Goal: Information Seeking & Learning: Learn about a topic

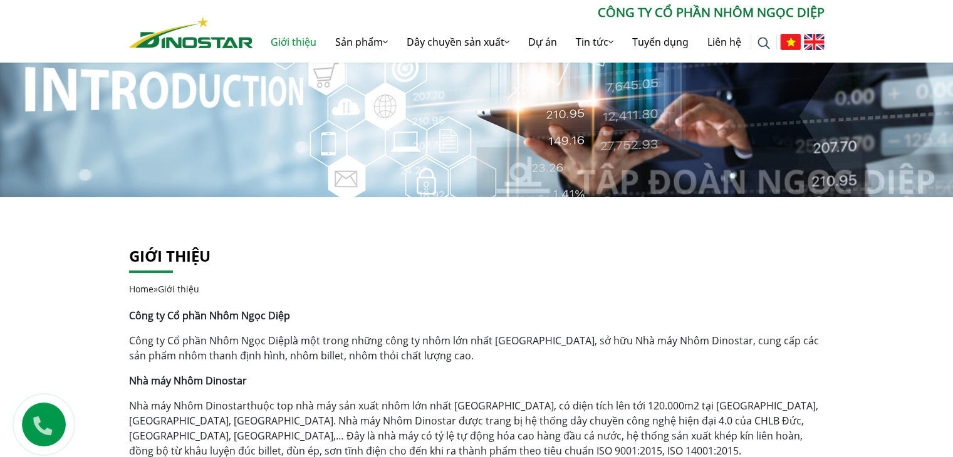
scroll to position [71, 0]
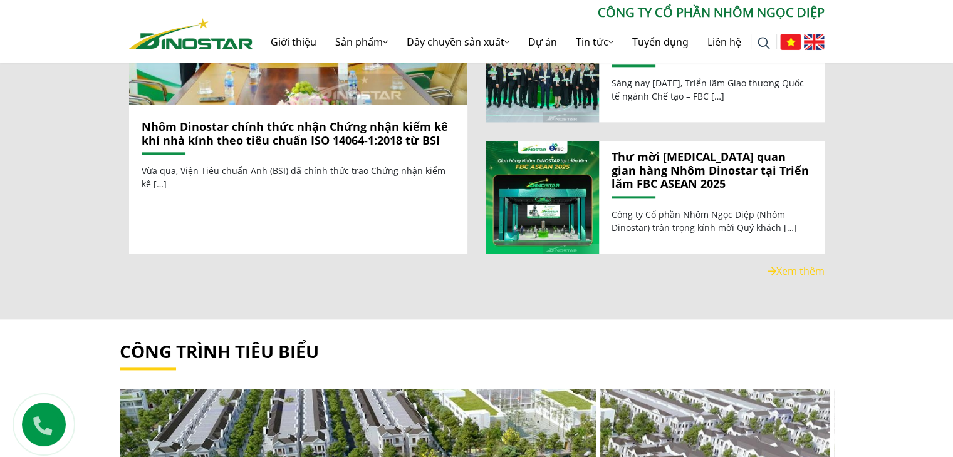
scroll to position [1413, 0]
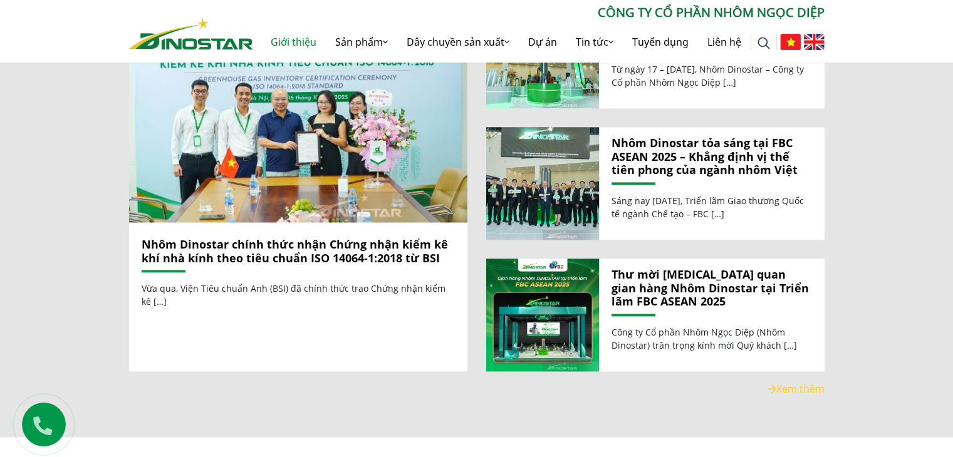
click at [306, 40] on link "Giới thiệu" at bounding box center [293, 42] width 65 height 40
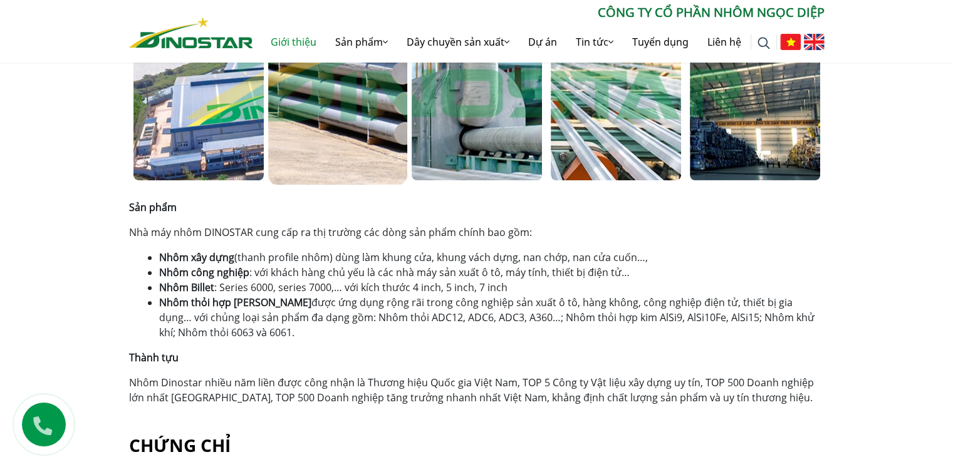
scroll to position [723, 0]
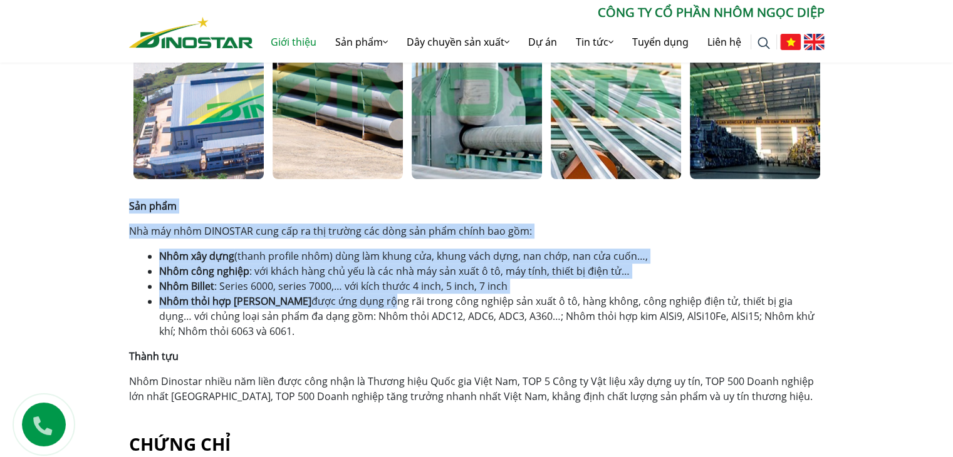
drag, startPoint x: 128, startPoint y: 204, endPoint x: 331, endPoint y: 305, distance: 226.6
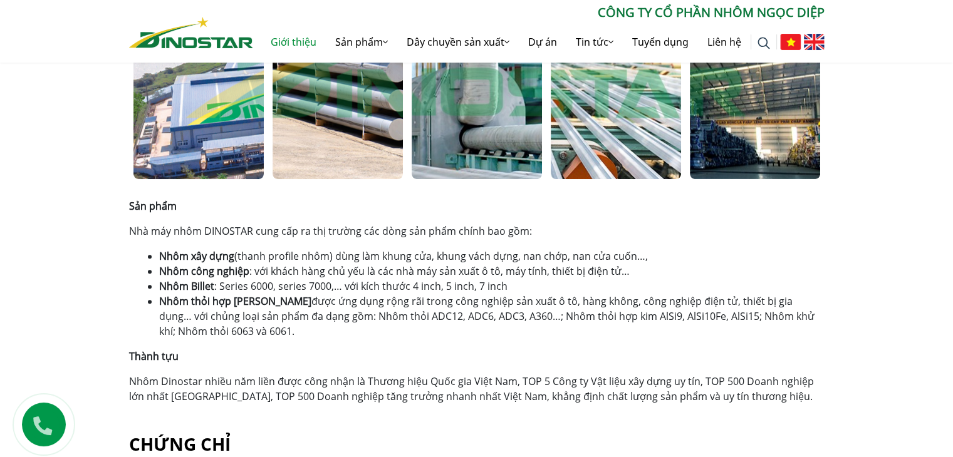
click at [288, 334] on li "Nhôm thỏi hợp kim được ứng dụng rộng rãi trong công nghiệp sản xuất ô tô, hàng …" at bounding box center [491, 316] width 665 height 45
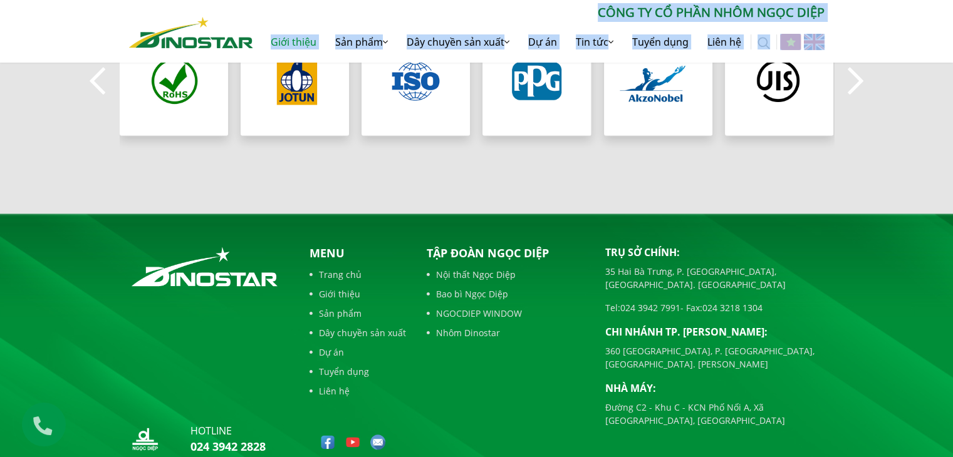
scroll to position [1141, 0]
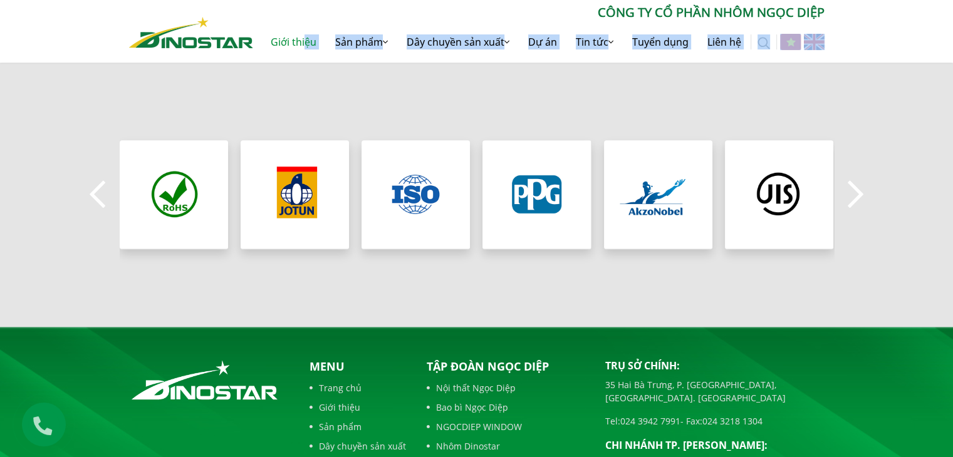
drag, startPoint x: 128, startPoint y: 324, endPoint x: 298, endPoint y: 48, distance: 324.5
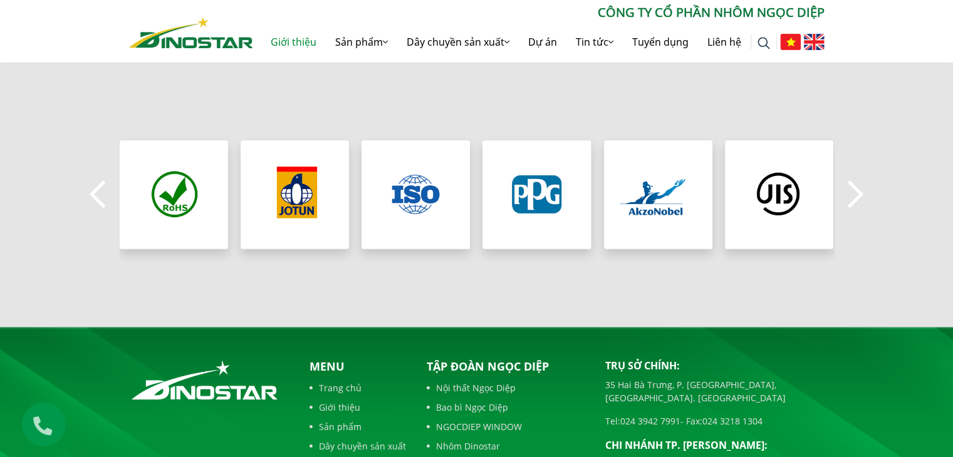
click at [297, 103] on div "Previous" at bounding box center [476, 195] width 953 height 264
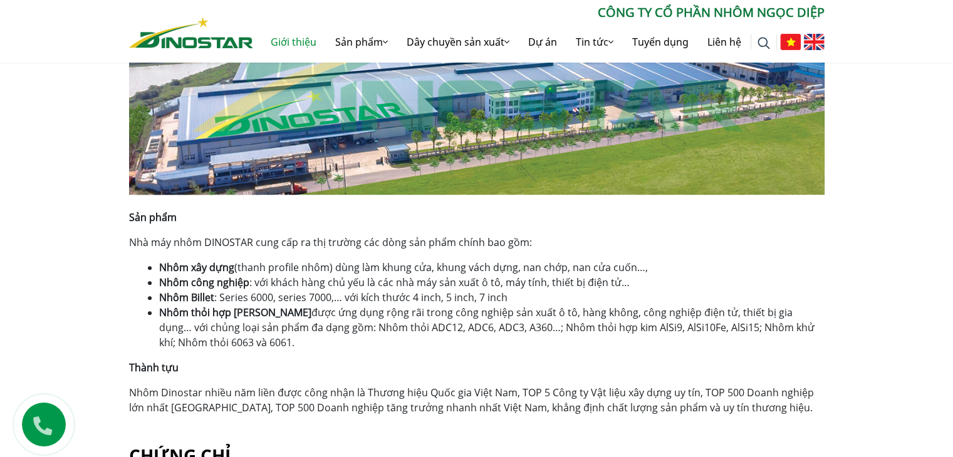
scroll to position [691, 0]
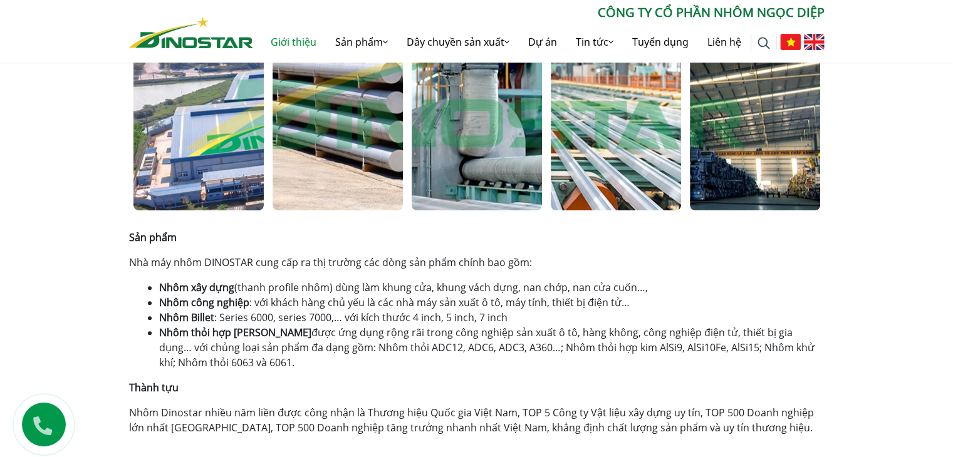
drag, startPoint x: 126, startPoint y: 234, endPoint x: 253, endPoint y: 358, distance: 178.0
click at [253, 358] on div "Giới thiệu Home » Giới thiệu Công ty Cổ phần Nhôm Ngọc Diệp Công ty Cổ phần Nhô…" at bounding box center [477, 23] width 714 height 823
copy div "Sản phẩm Nhà máy nhôm DINOSTAR cung cấp ra thị trường các dòng sản phẩm chính b…"
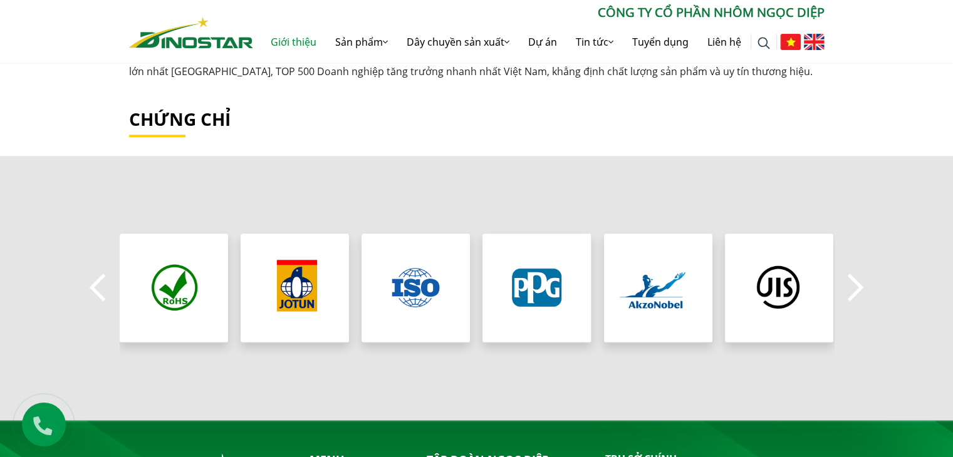
scroll to position [1045, 0]
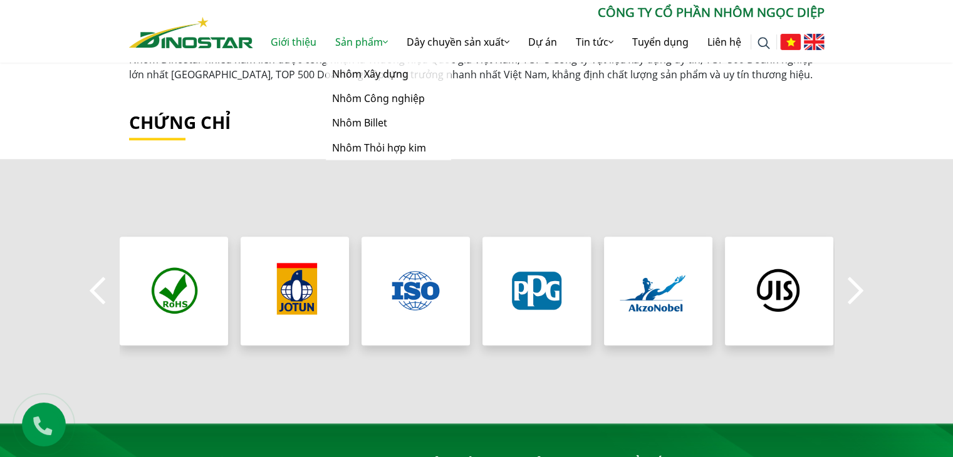
click at [366, 37] on link "Sản phẩm" at bounding box center [361, 42] width 71 height 40
click at [371, 73] on link "Nhôm Xây dựng" at bounding box center [388, 74] width 125 height 24
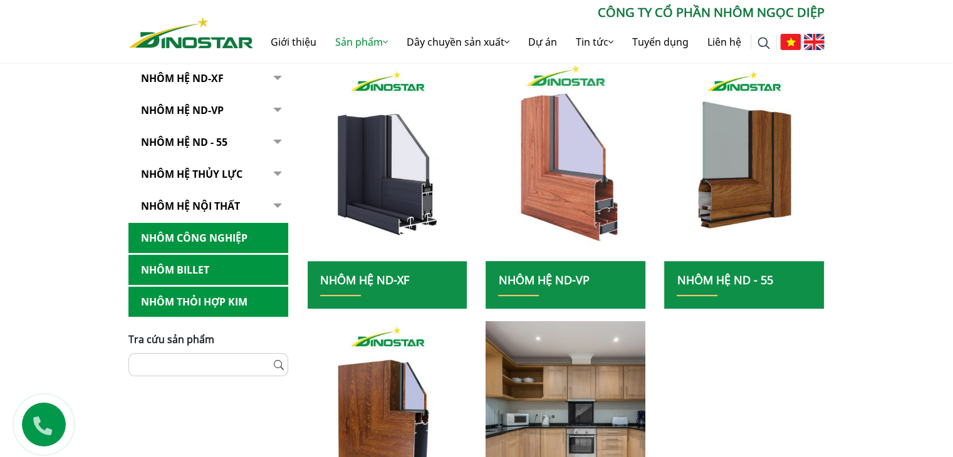
scroll to position [288, 0]
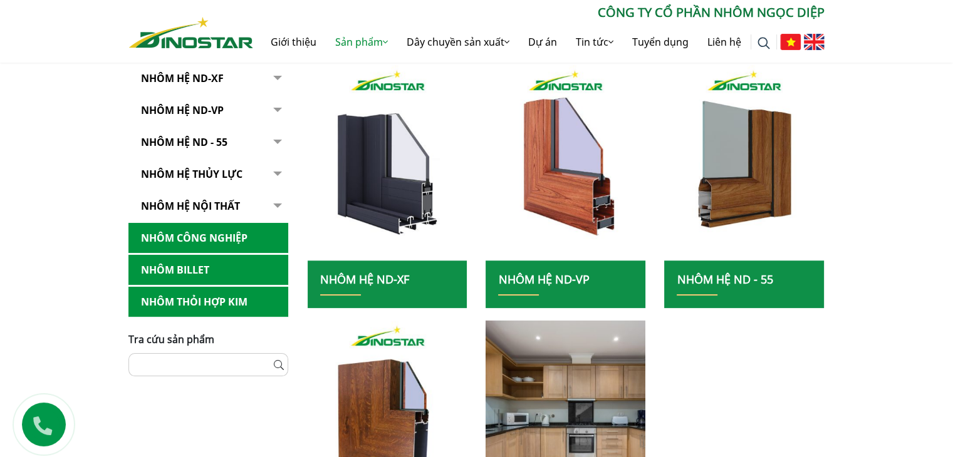
click at [438, 282] on h2 "Nhôm Hệ ND-XF" at bounding box center [387, 284] width 135 height 23
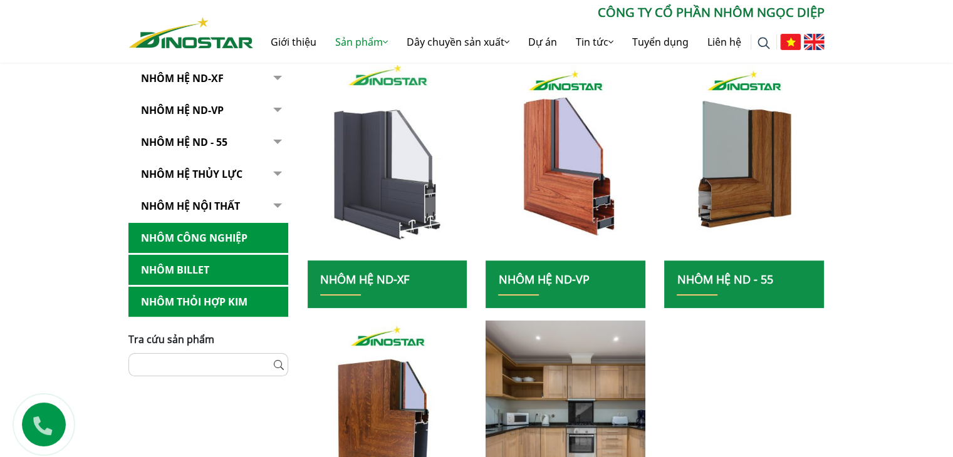
click at [397, 206] on img at bounding box center [387, 162] width 171 height 209
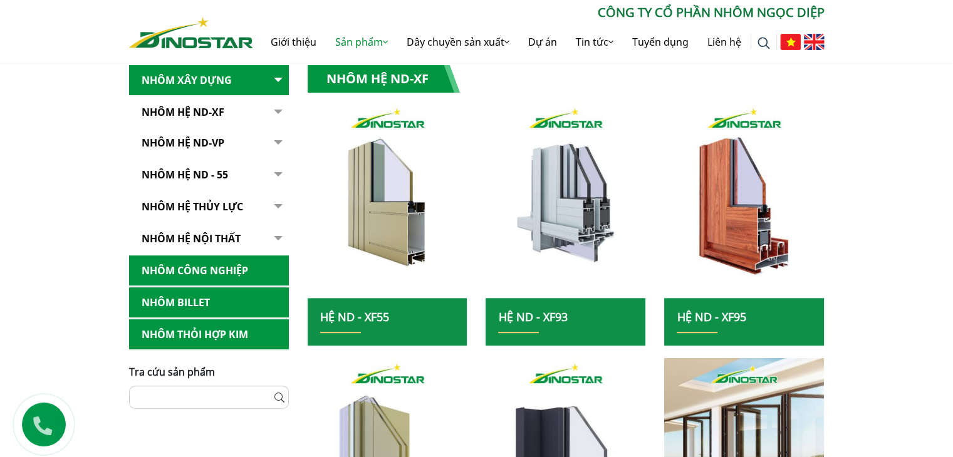
scroll to position [252, 0]
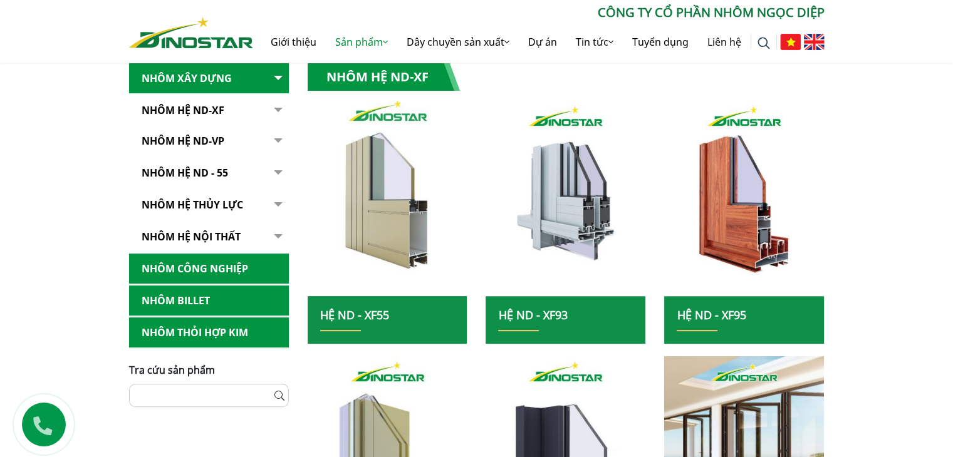
click at [414, 173] on img at bounding box center [387, 198] width 171 height 209
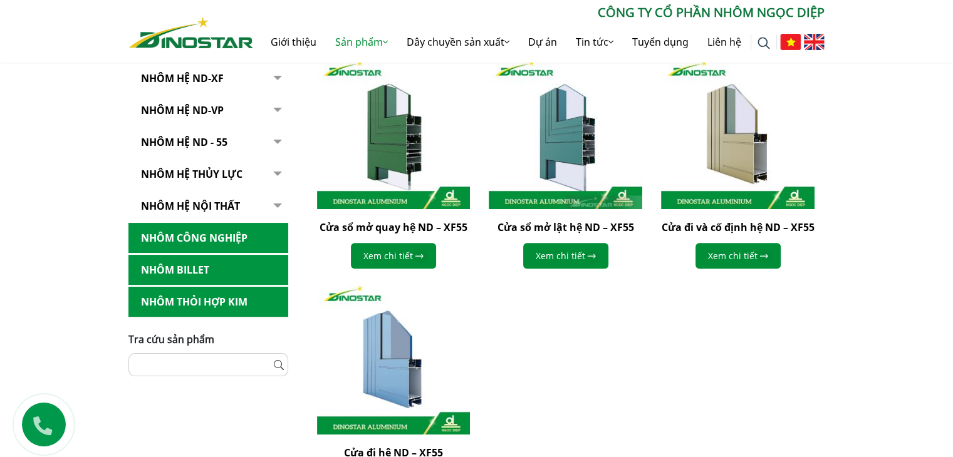
scroll to position [376, 0]
click at [381, 261] on link "Xem chi tiết" at bounding box center [393, 256] width 85 height 26
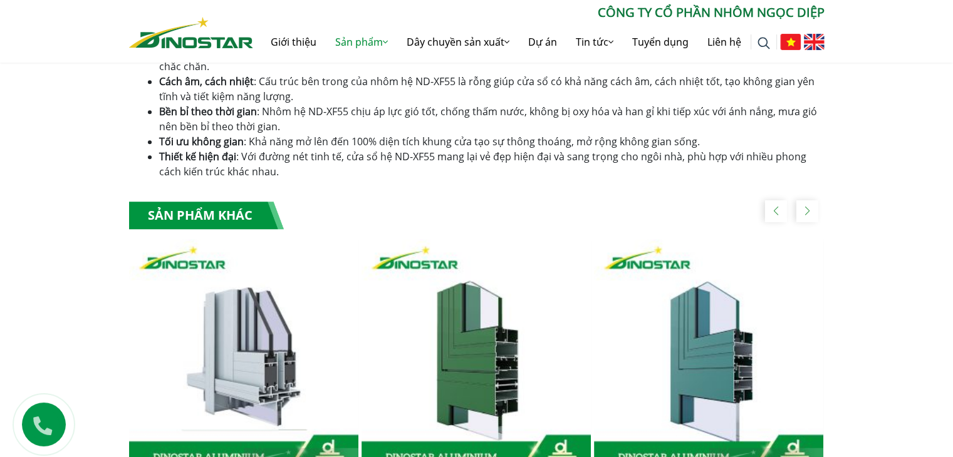
scroll to position [887, 0]
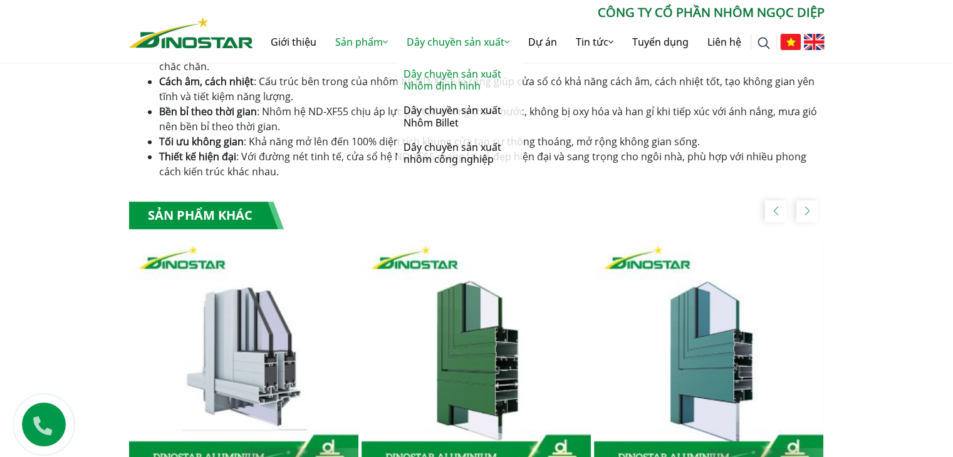
click at [475, 81] on link "Dây chuyền sản xuất Nhôm định hình" at bounding box center [459, 80] width 125 height 36
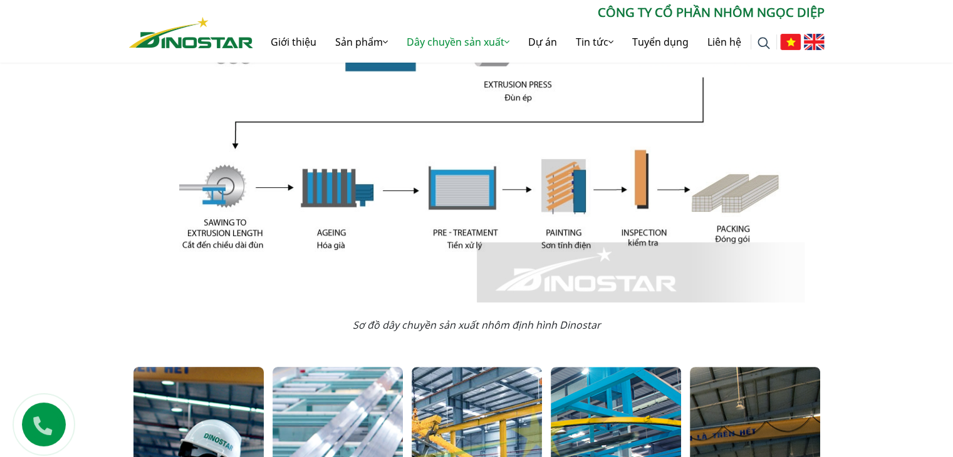
scroll to position [476, 0]
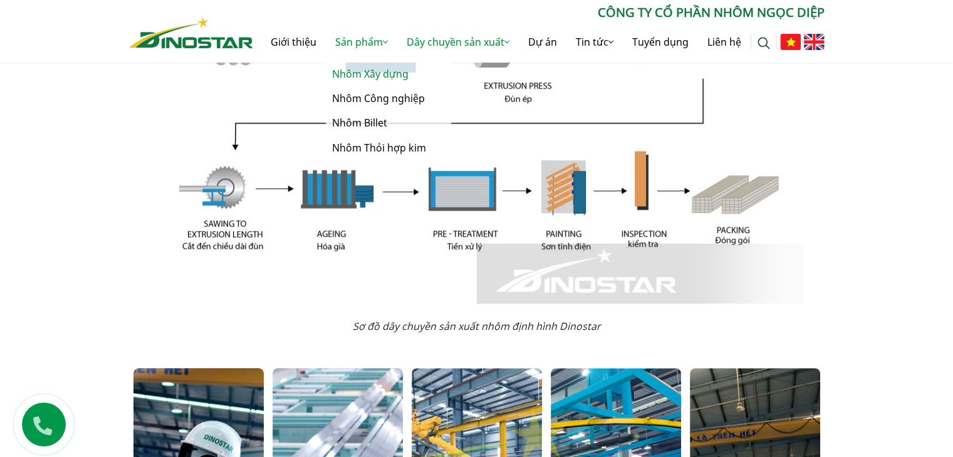
click at [369, 81] on link "Nhôm Xây dựng" at bounding box center [388, 74] width 125 height 24
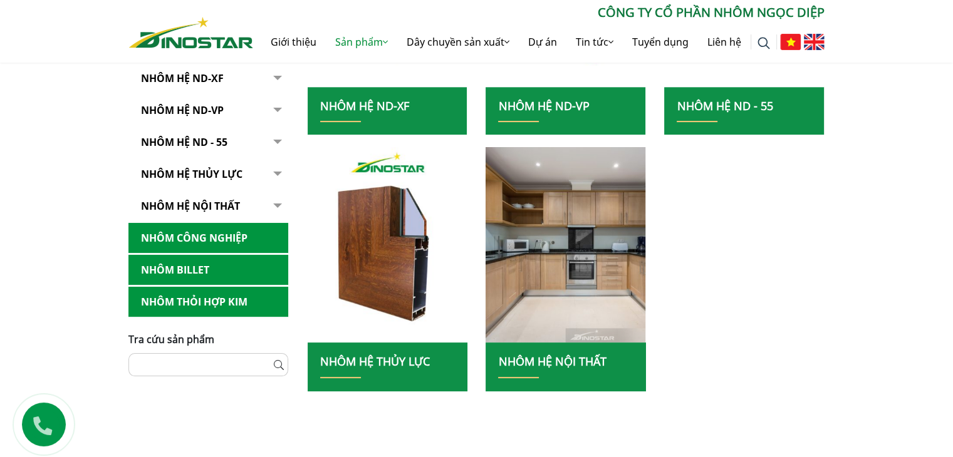
scroll to position [460, 0]
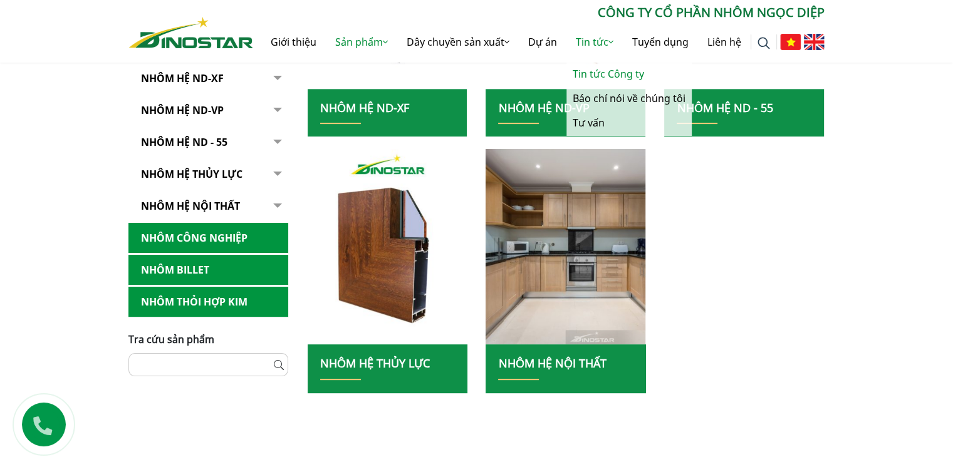
click at [604, 66] on link "Tin tức Công ty" at bounding box center [628, 74] width 125 height 24
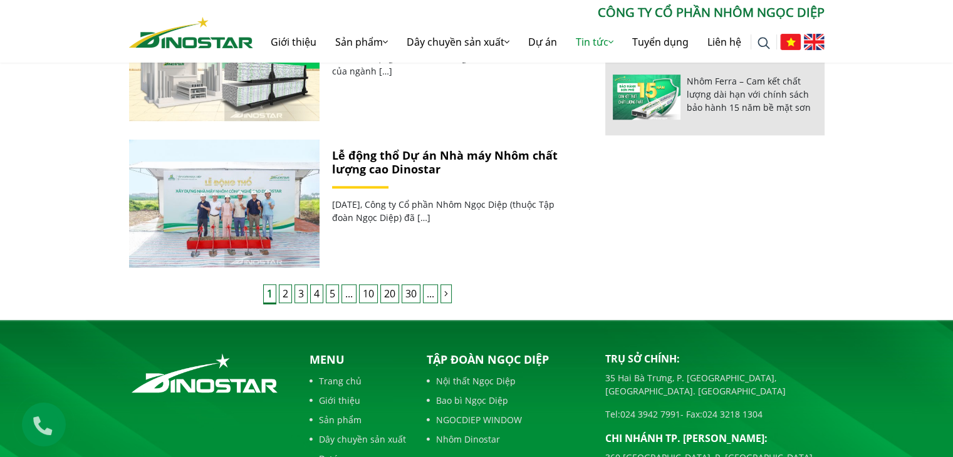
scroll to position [1253, 0]
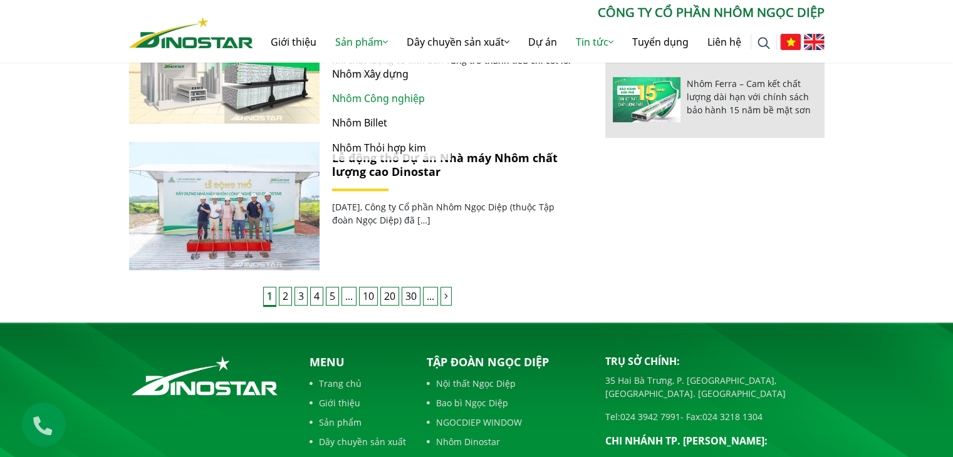
click at [371, 86] on link "Nhôm Công nghiệp" at bounding box center [388, 98] width 125 height 24
click at [372, 73] on link "Nhôm Xây dựng" at bounding box center [388, 74] width 125 height 24
click at [376, 76] on link "Nhôm Xây dựng" at bounding box center [388, 74] width 125 height 24
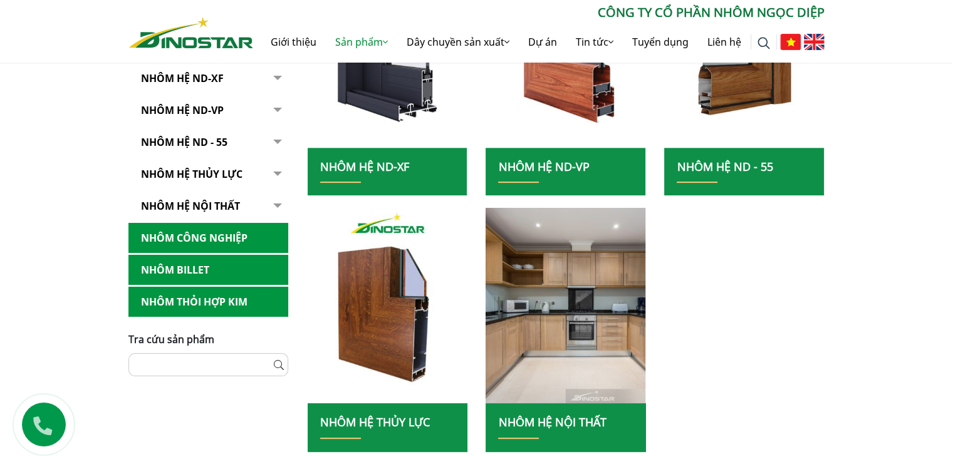
scroll to position [402, 0]
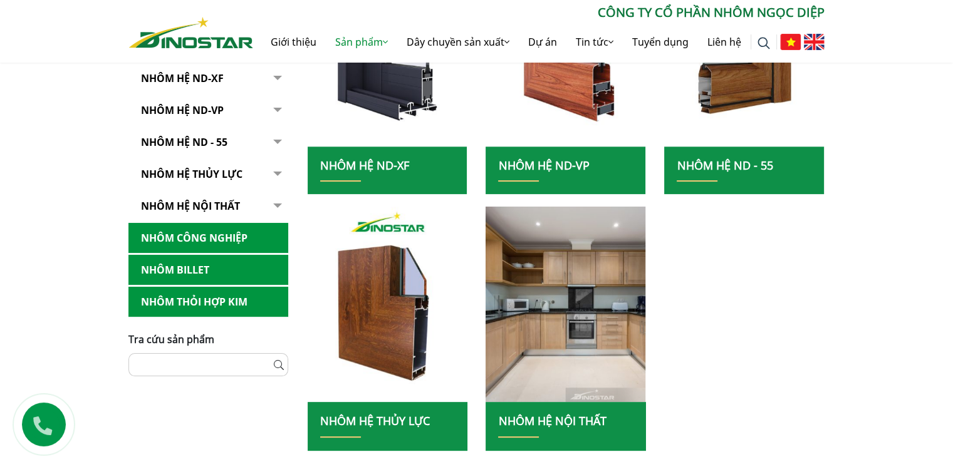
click at [205, 76] on link "Nhôm Hệ ND-XF" at bounding box center [208, 78] width 160 height 31
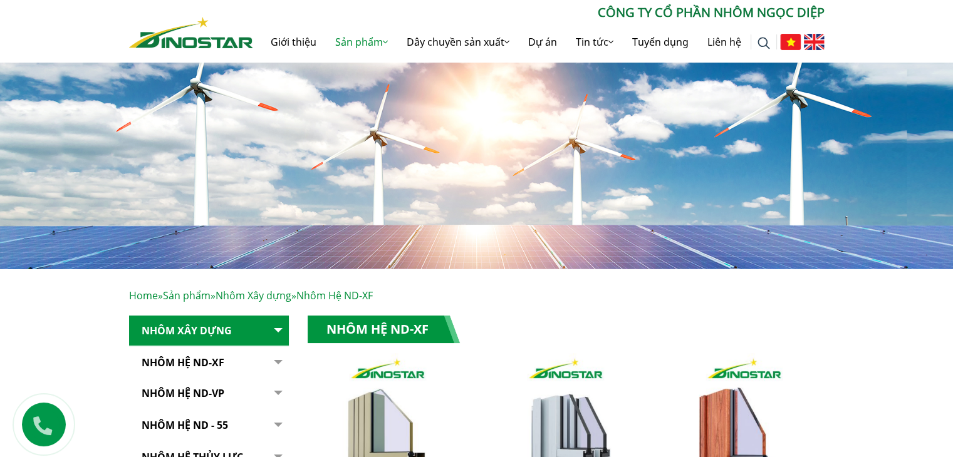
click at [279, 78] on img at bounding box center [476, 159] width 953 height 219
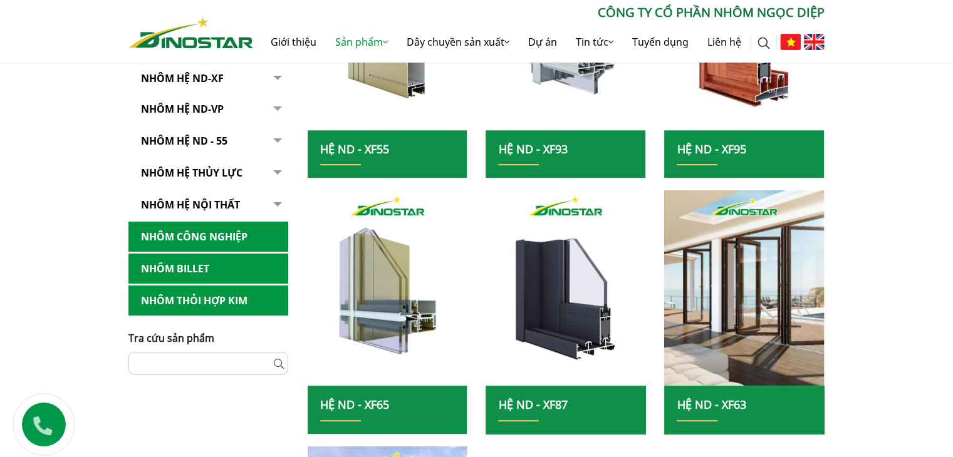
scroll to position [418, 0]
click at [334, 104] on img at bounding box center [387, 32] width 171 height 209
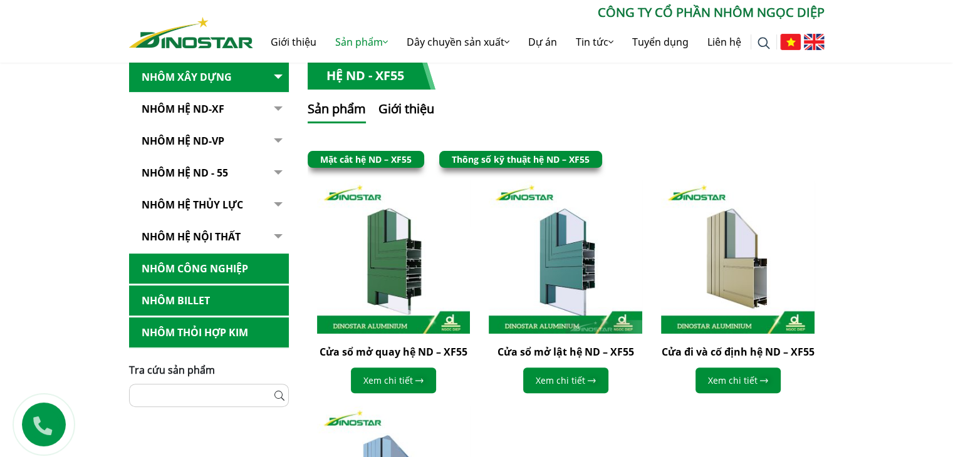
scroll to position [252, 0]
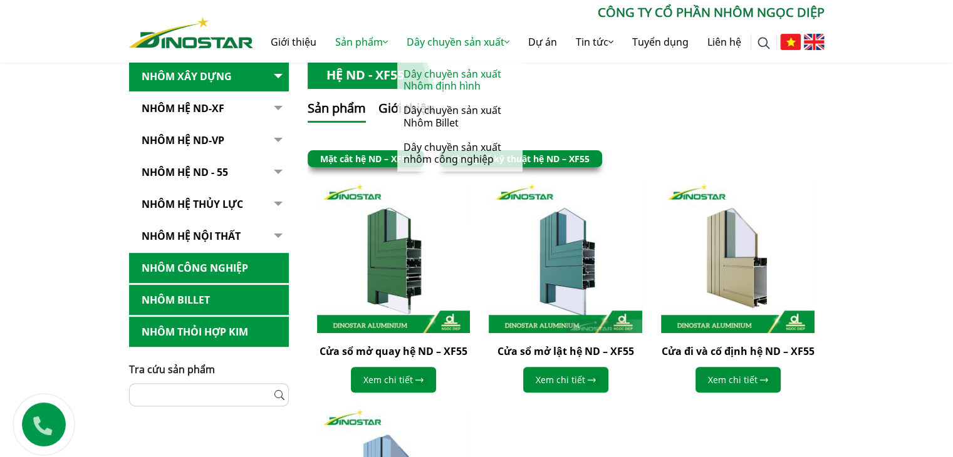
click at [463, 75] on link "Dây chuyền sản xuất Nhôm định hình" at bounding box center [459, 80] width 125 height 36
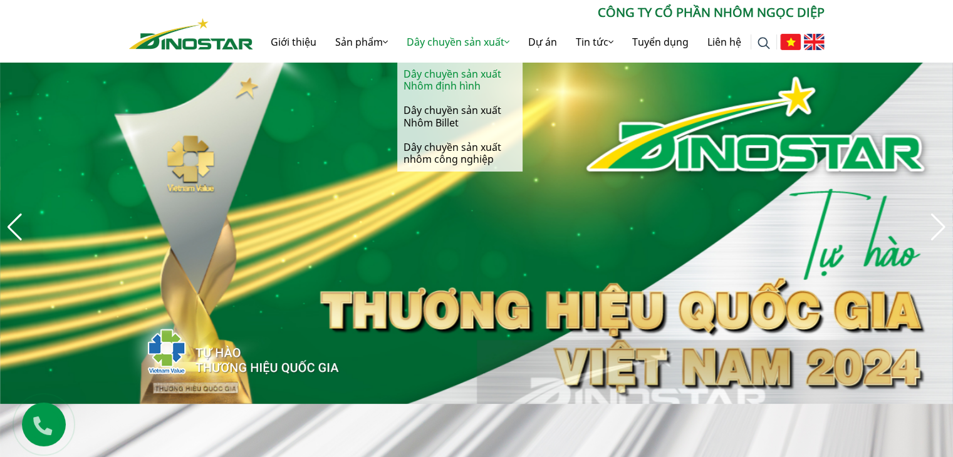
click at [426, 76] on link "Dây chuyền sản xuất Nhôm định hình" at bounding box center [459, 80] width 125 height 36
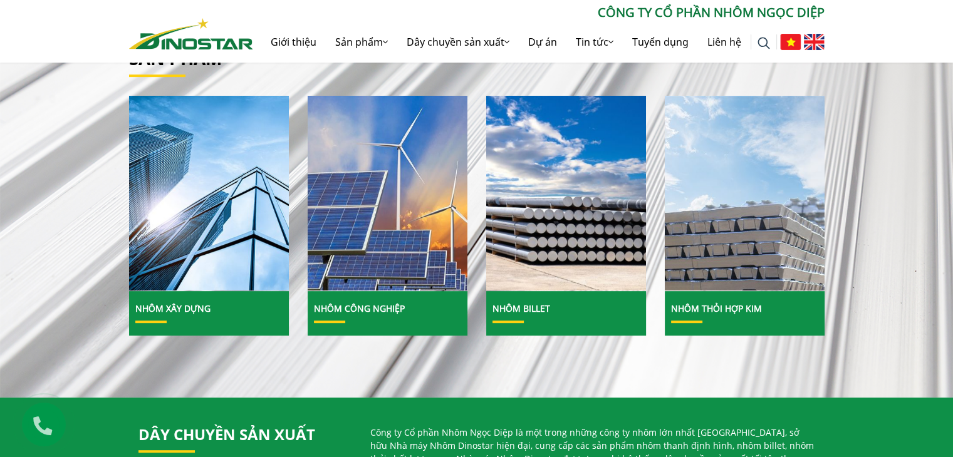
scroll to position [417, 0]
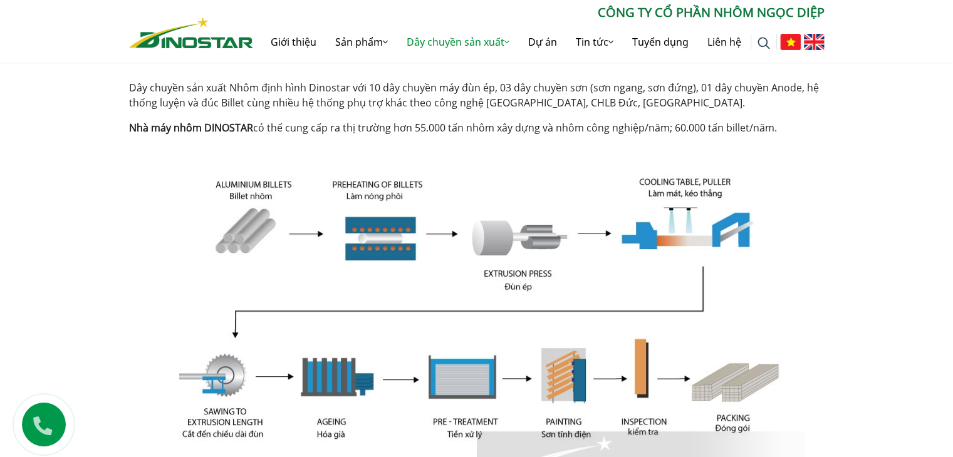
scroll to position [261, 0]
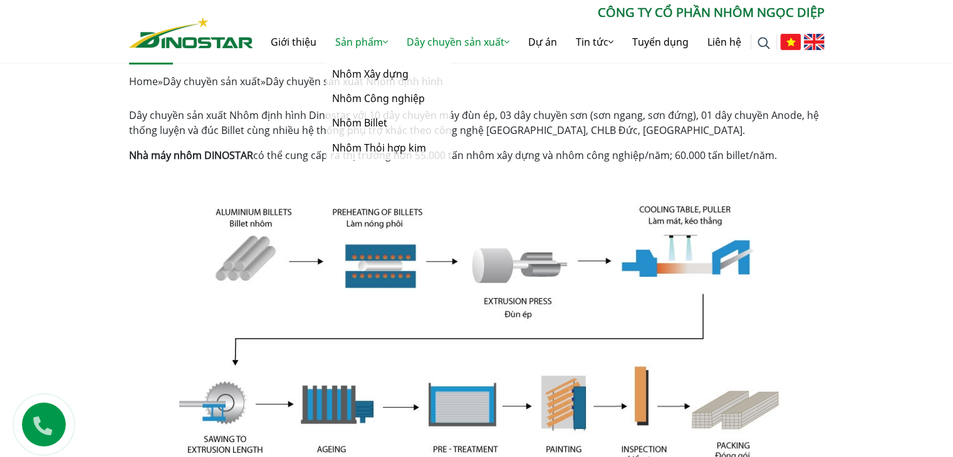
click at [358, 39] on link "Sản phẩm" at bounding box center [361, 42] width 71 height 40
click at [351, 76] on link "Nhôm Xây dựng" at bounding box center [388, 74] width 125 height 24
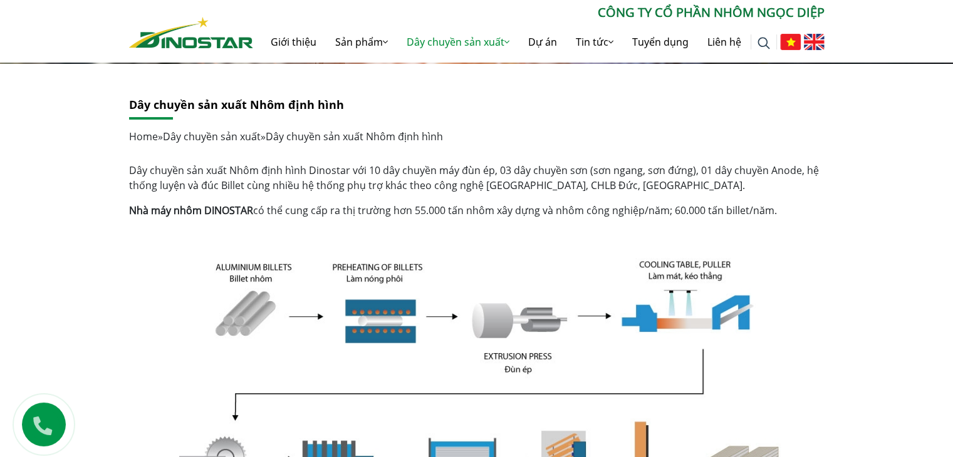
scroll to position [205, 0]
click at [388, 131] on span "Dây chuyền sản xuất Nhôm định hình" at bounding box center [354, 137] width 177 height 14
click at [217, 136] on link "Dây chuyền sản xuất" at bounding box center [212, 137] width 98 height 14
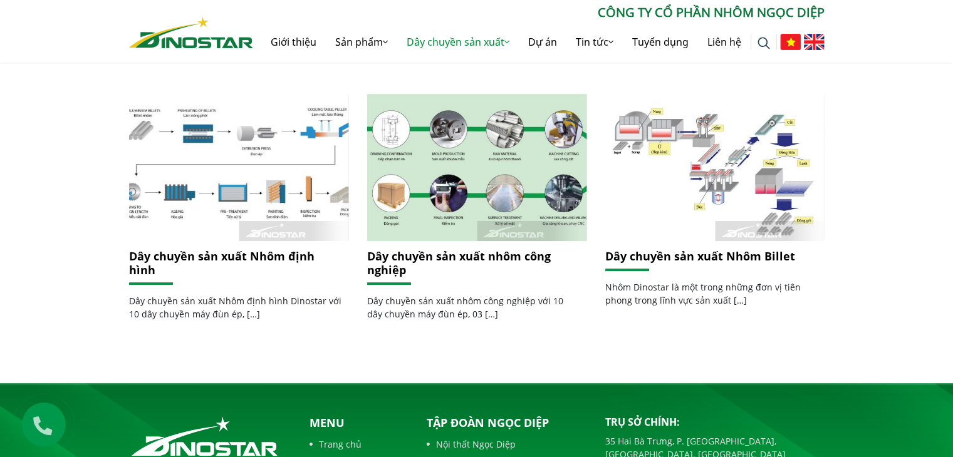
scroll to position [301, 0]
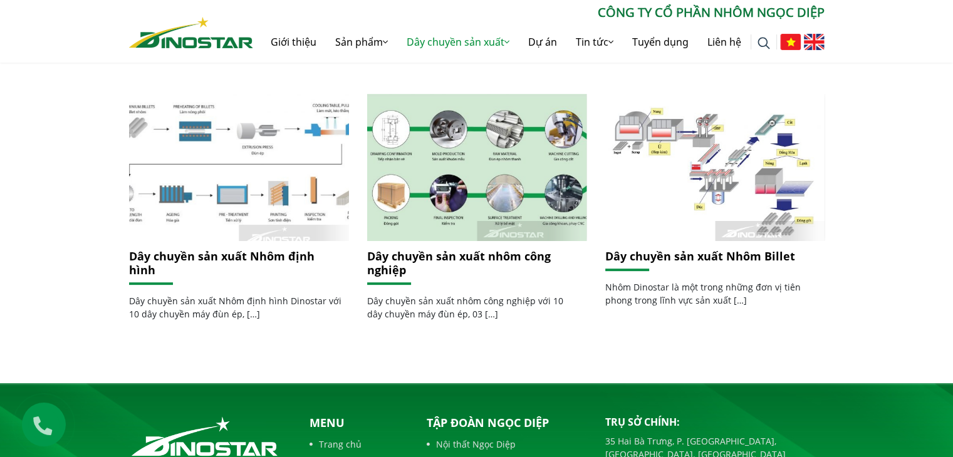
click at [306, 175] on img at bounding box center [238, 167] width 235 height 157
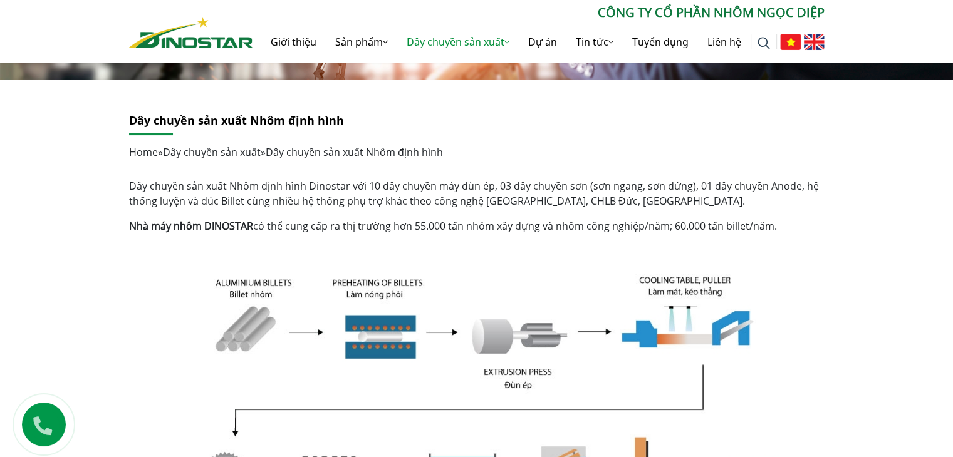
scroll to position [189, 0]
